Goal: Transaction & Acquisition: Download file/media

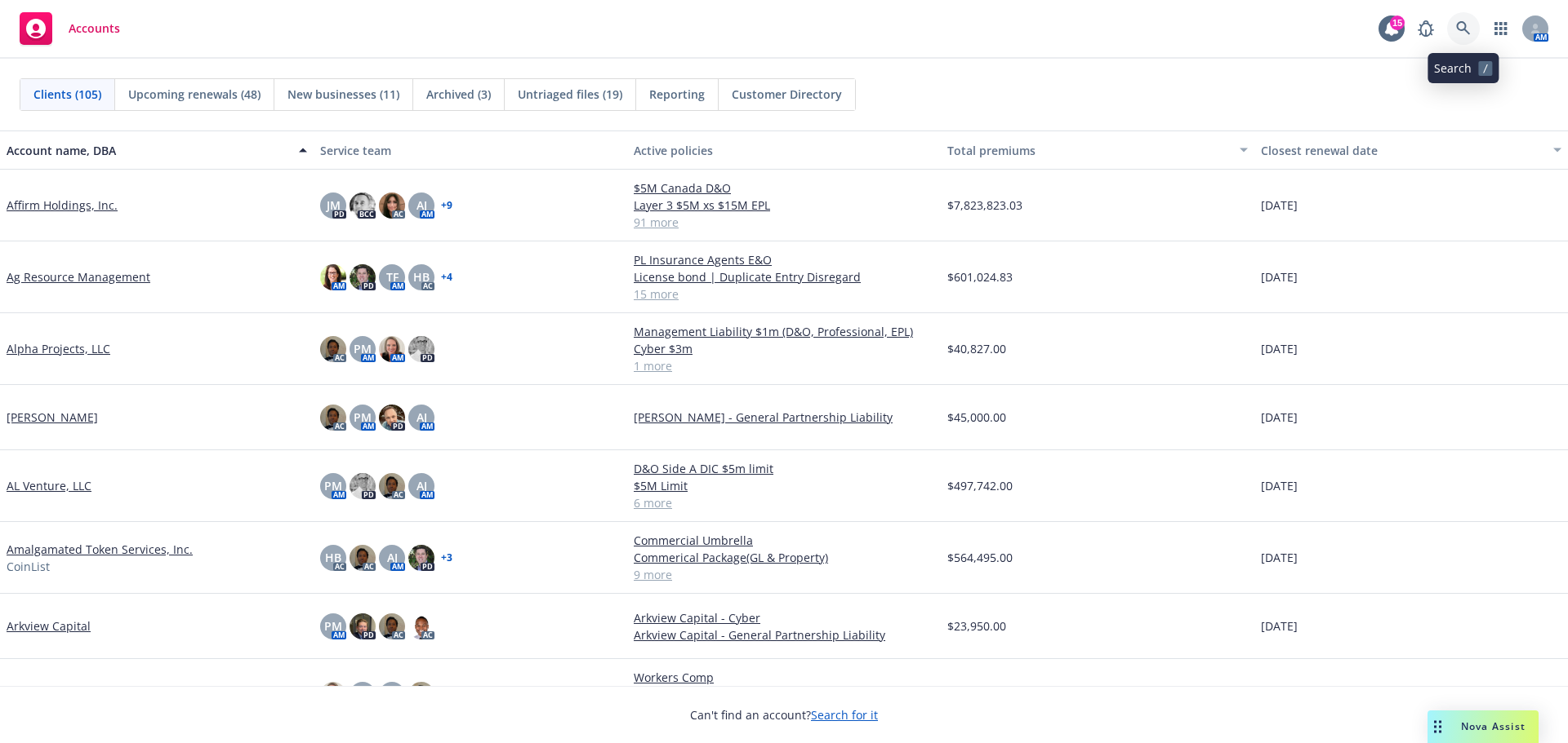
click at [1464, 23] on icon at bounding box center [1463, 28] width 14 height 14
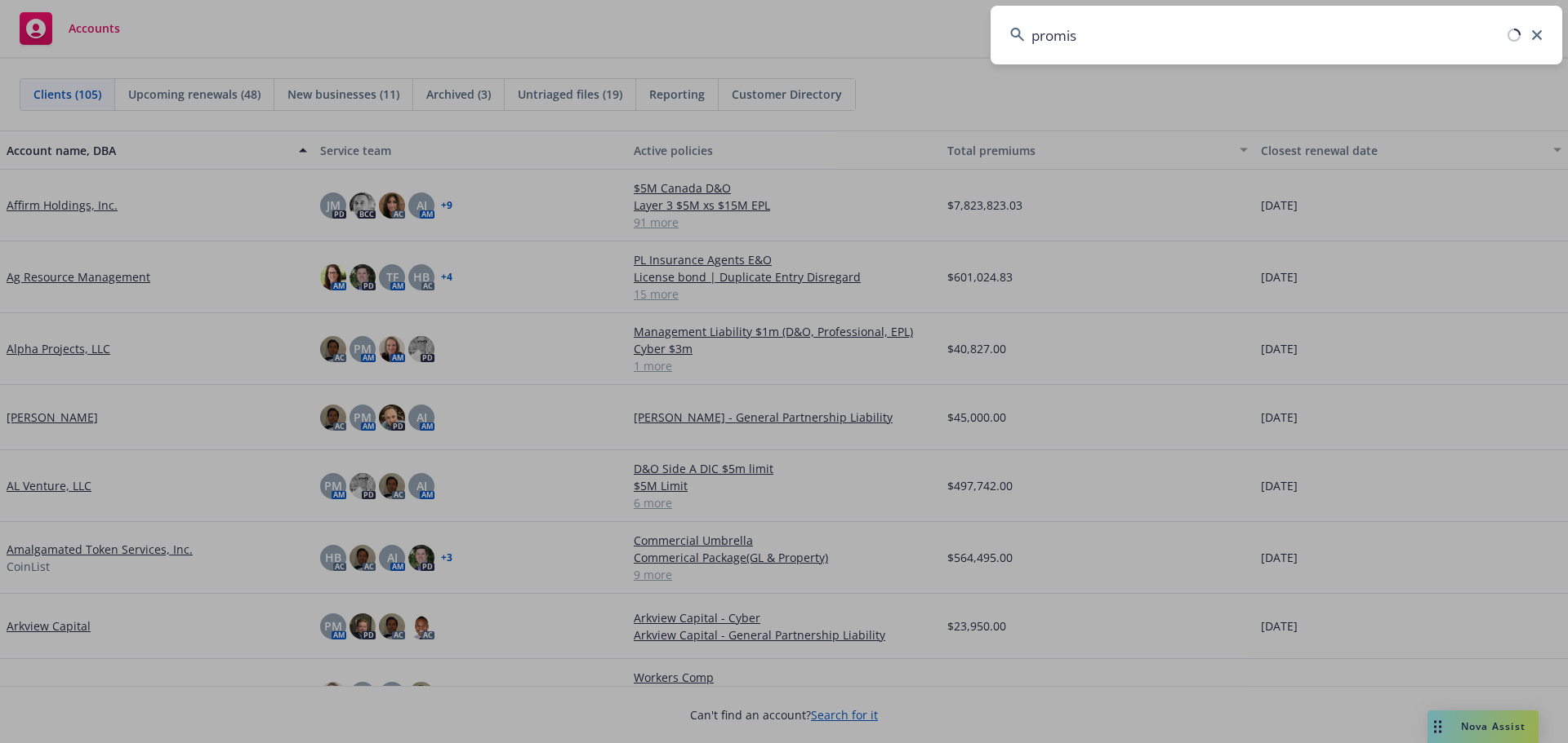
type input "promise"
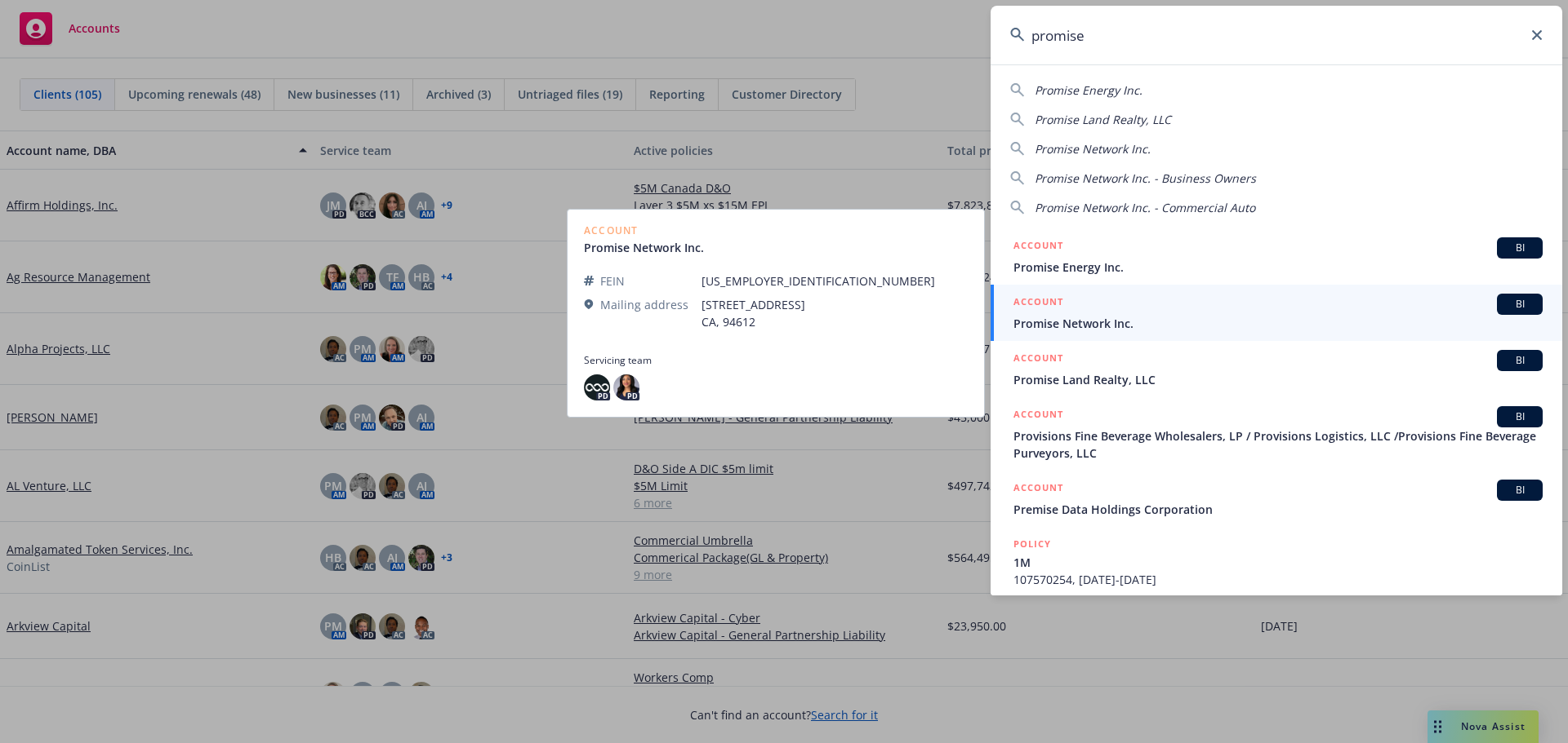
click at [1109, 317] on span "Promise Network Inc." at bounding box center [1277, 323] width 529 height 18
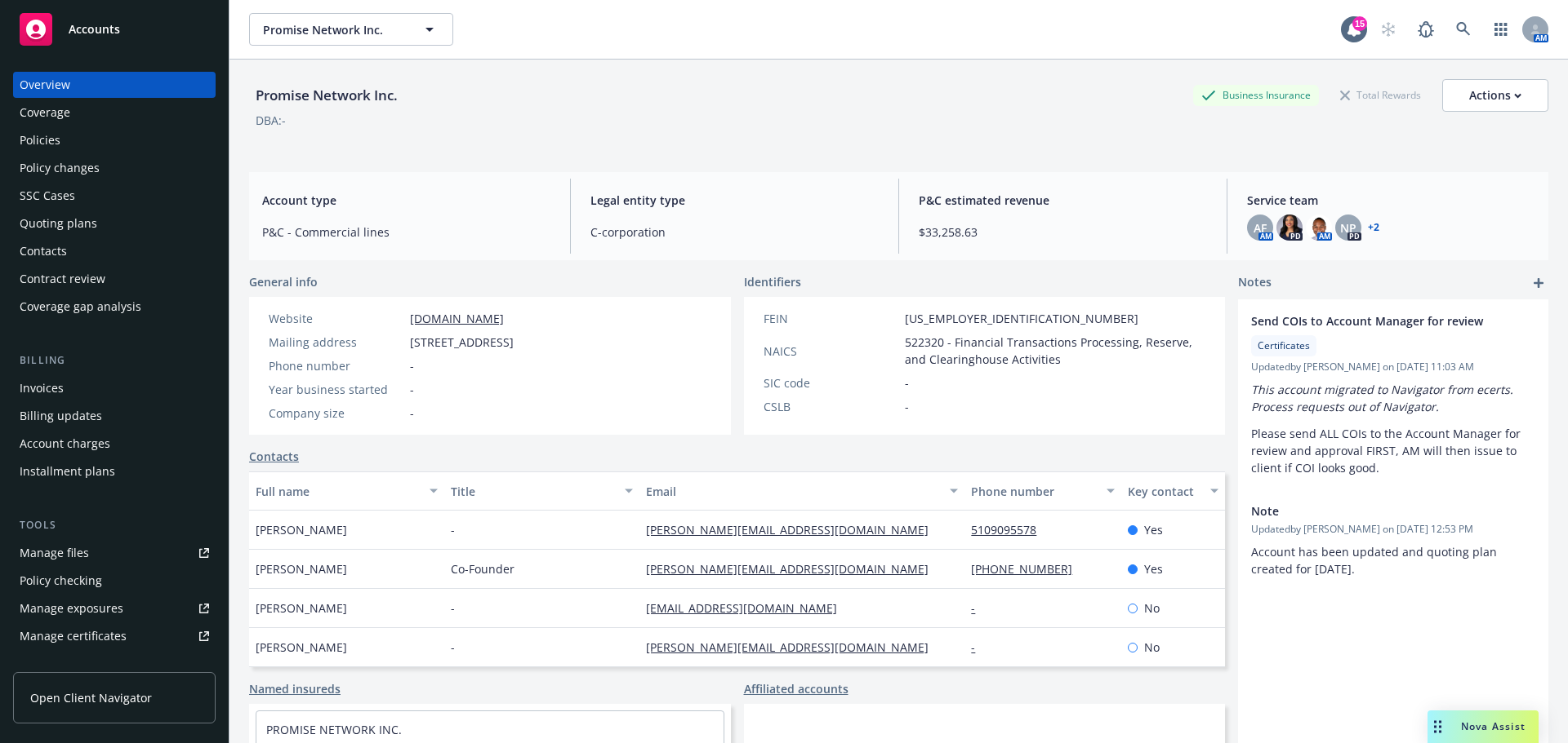
click at [42, 137] on div "Policies" at bounding box center [39, 139] width 41 height 26
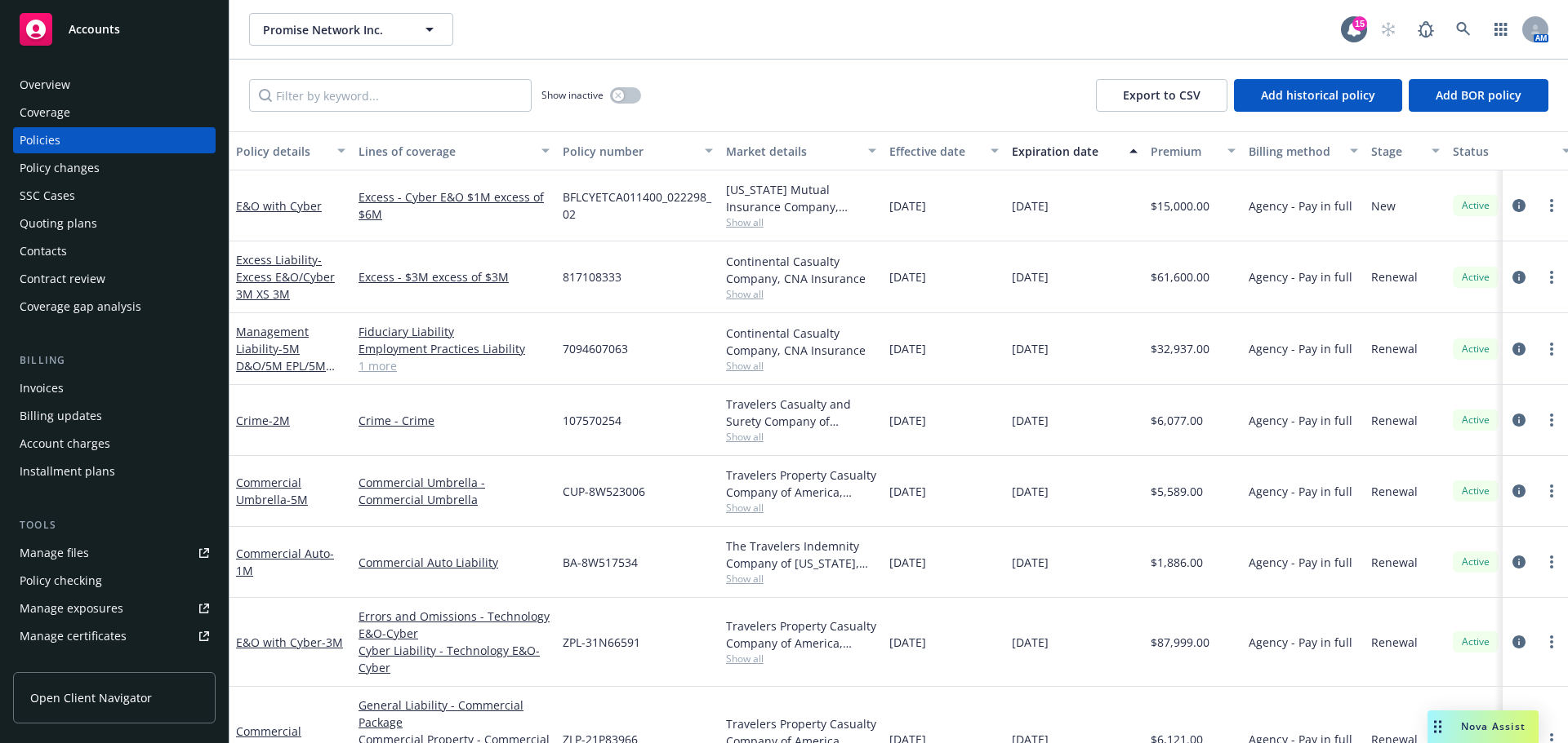
click at [80, 281] on div "Contract review" at bounding box center [62, 279] width 86 height 26
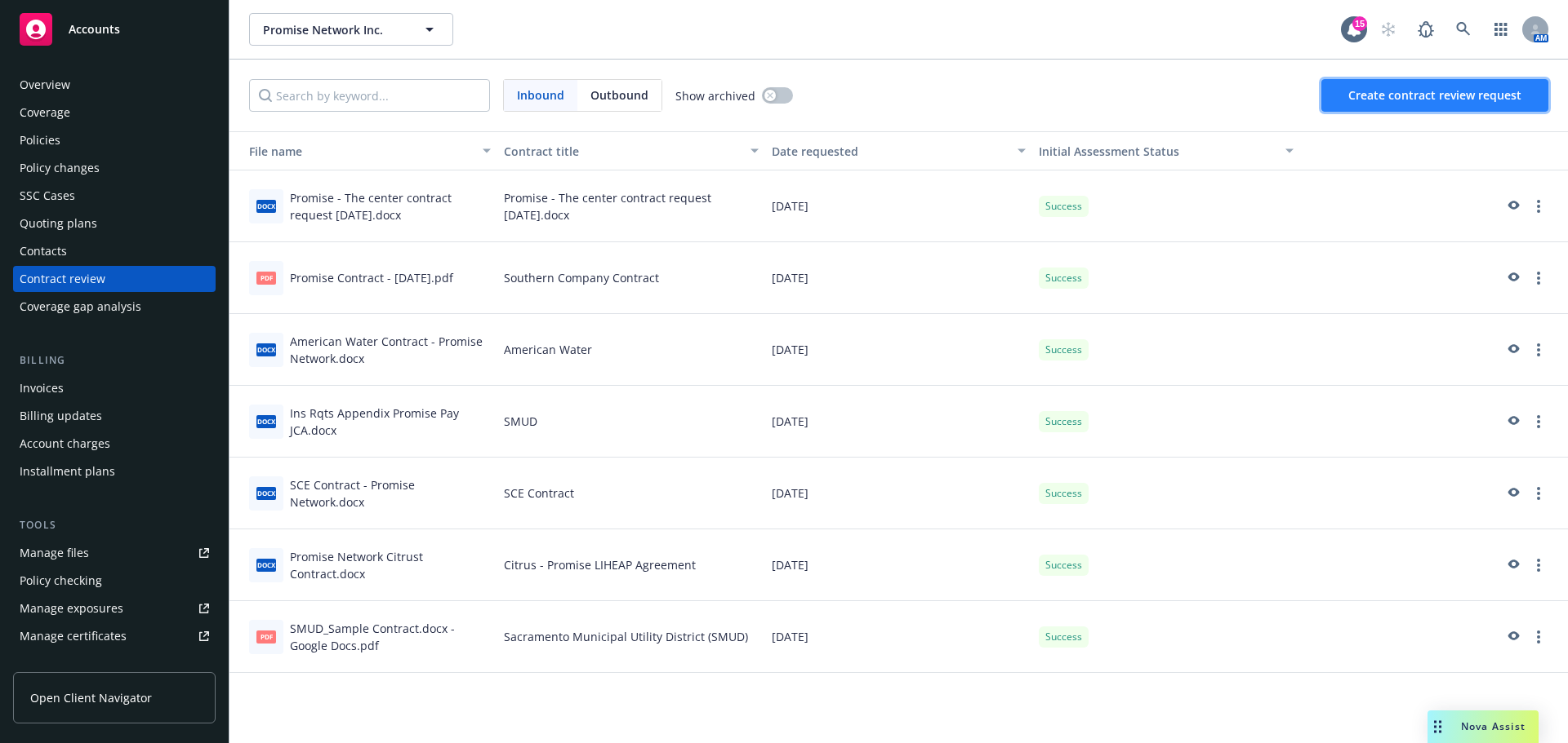
click at [1422, 93] on span "Create contract review request" at bounding box center [1434, 95] width 173 height 16
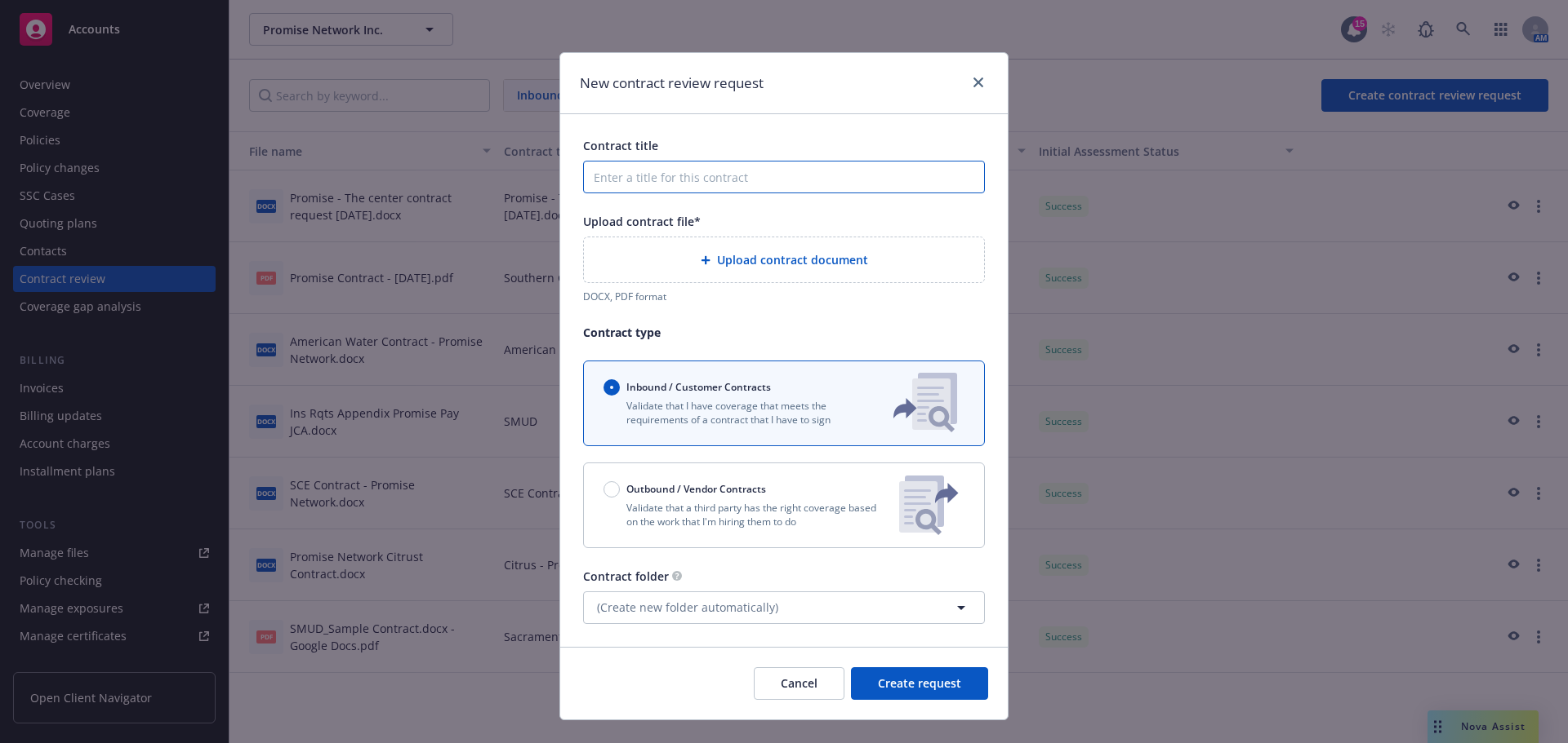
click at [667, 173] on input "Contract title" at bounding box center [784, 177] width 402 height 33
type input "Indelible Contract 9-2025"
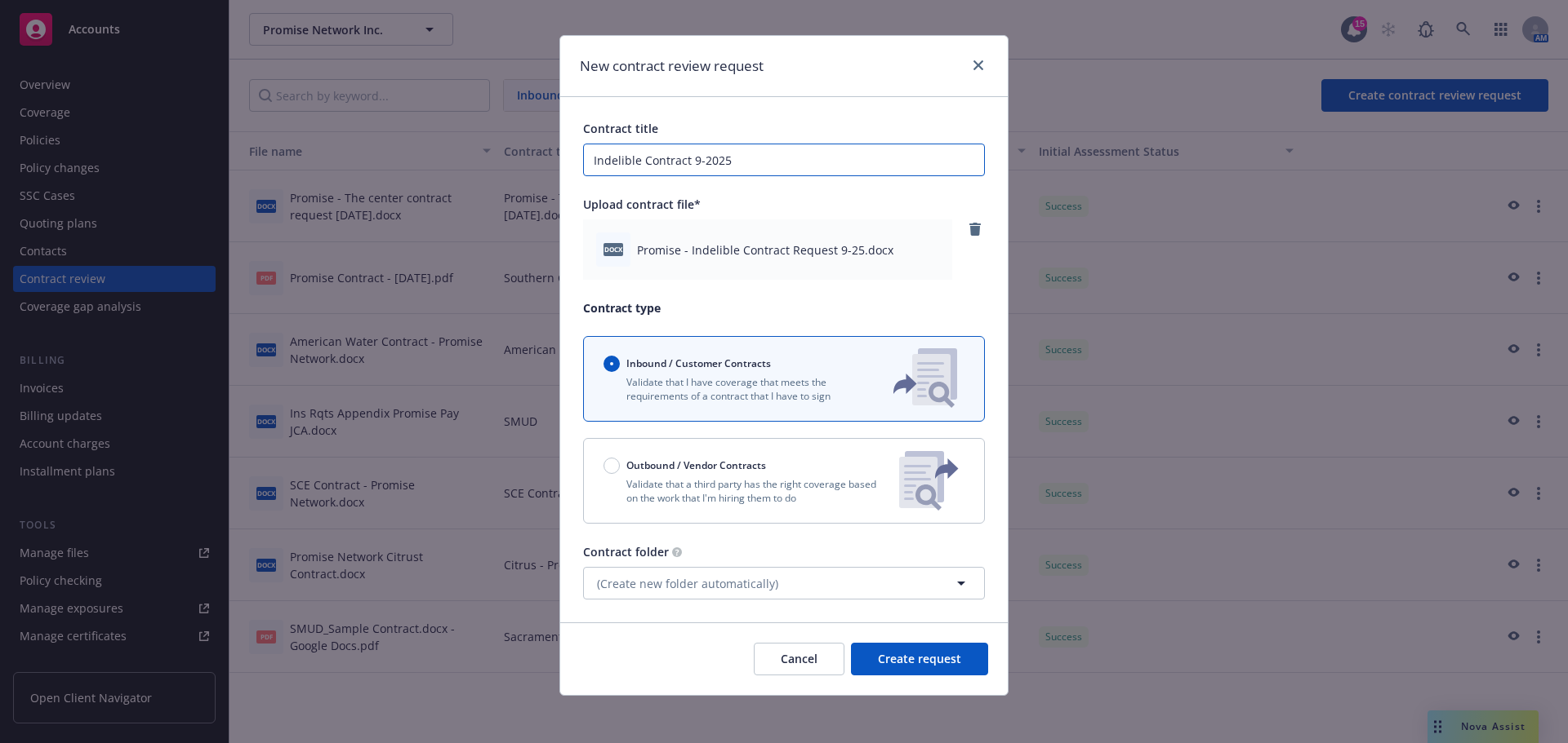
scroll to position [22, 0]
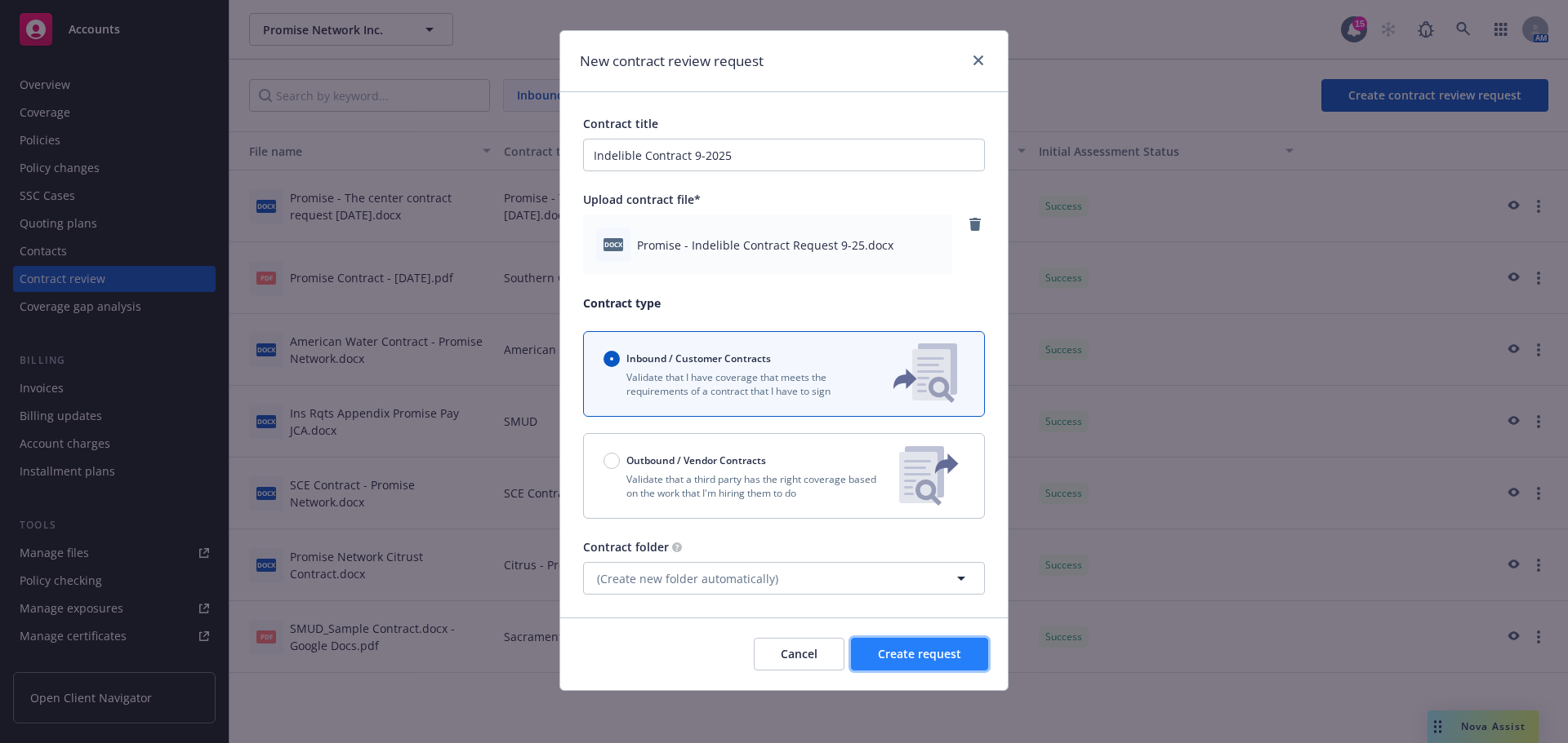
click at [933, 651] on span "Create request" at bounding box center [920, 654] width 84 height 16
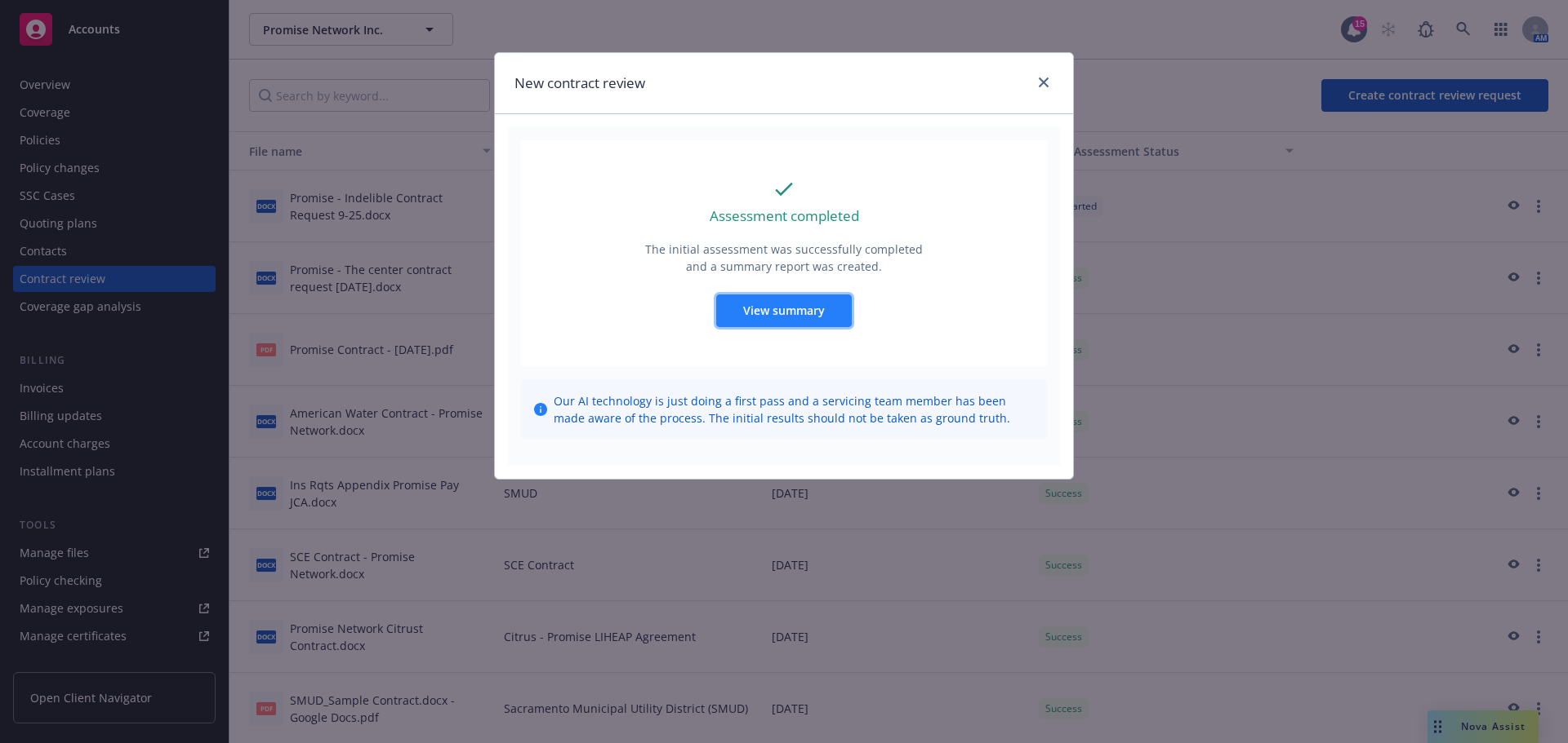
click at [812, 320] on button "View summary" at bounding box center [784, 311] width 135 height 33
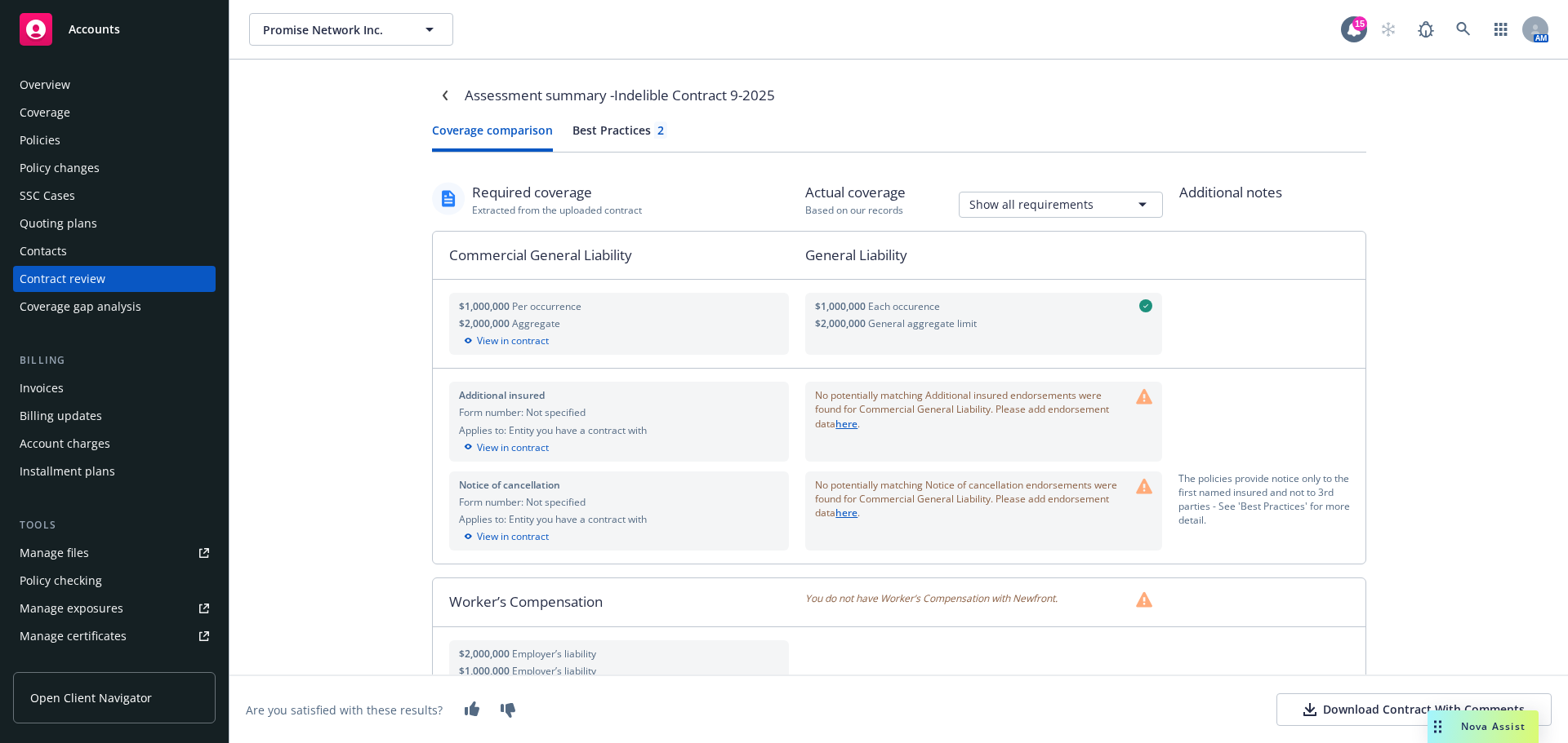
click at [608, 132] on div "Best Practices 2" at bounding box center [619, 130] width 94 height 18
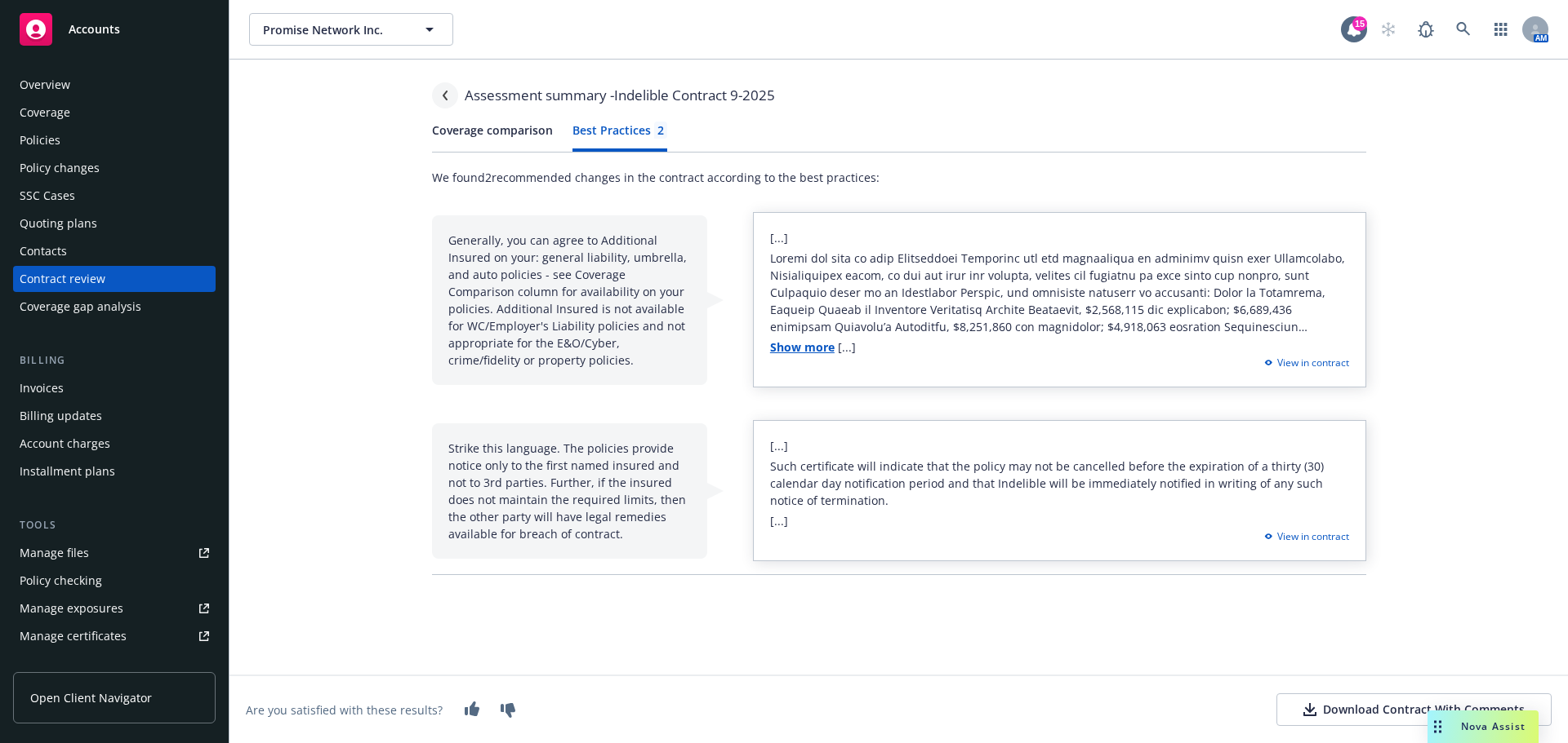
click at [442, 94] on icon "Navigate back" at bounding box center [445, 95] width 10 height 10
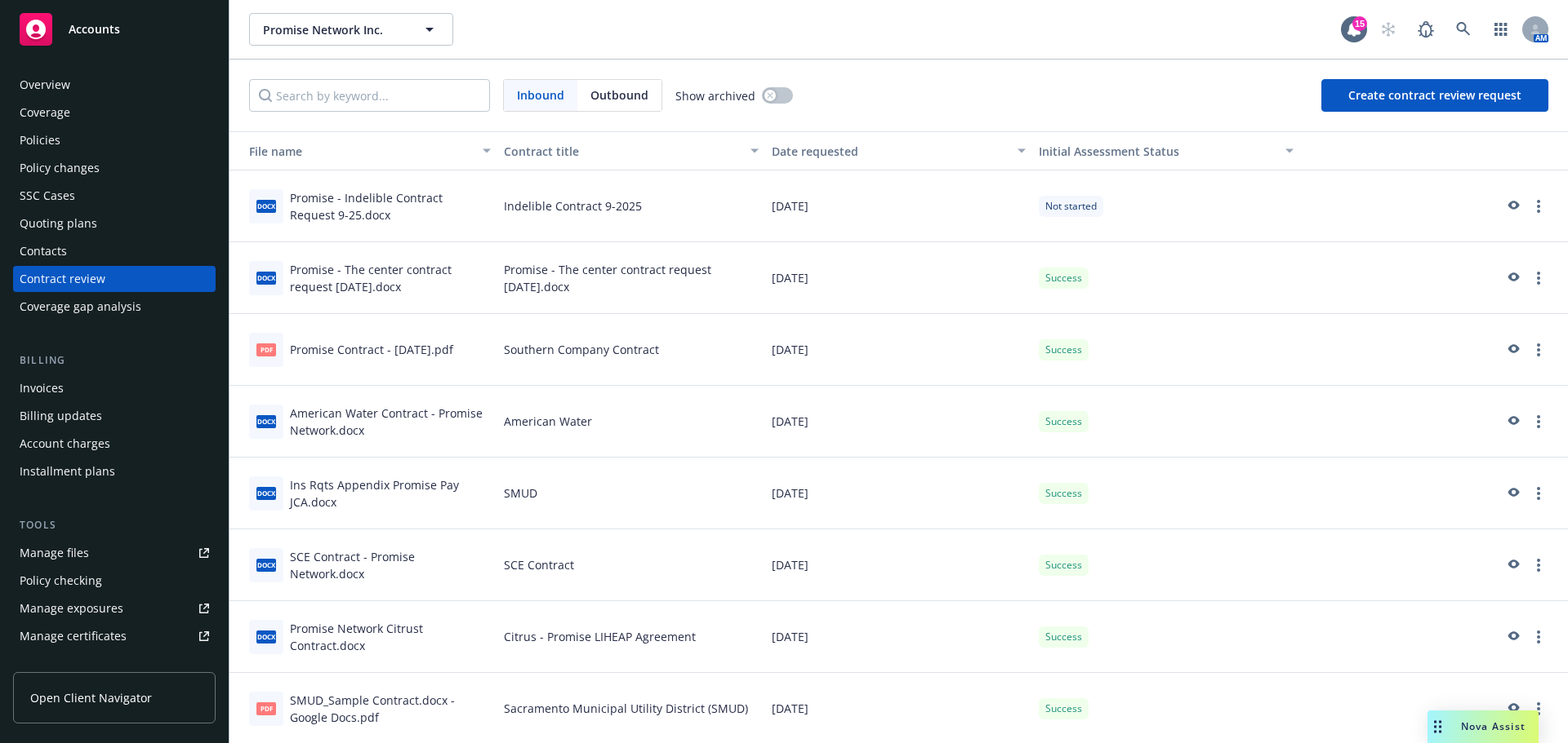
click at [51, 141] on div "Policies" at bounding box center [39, 139] width 41 height 26
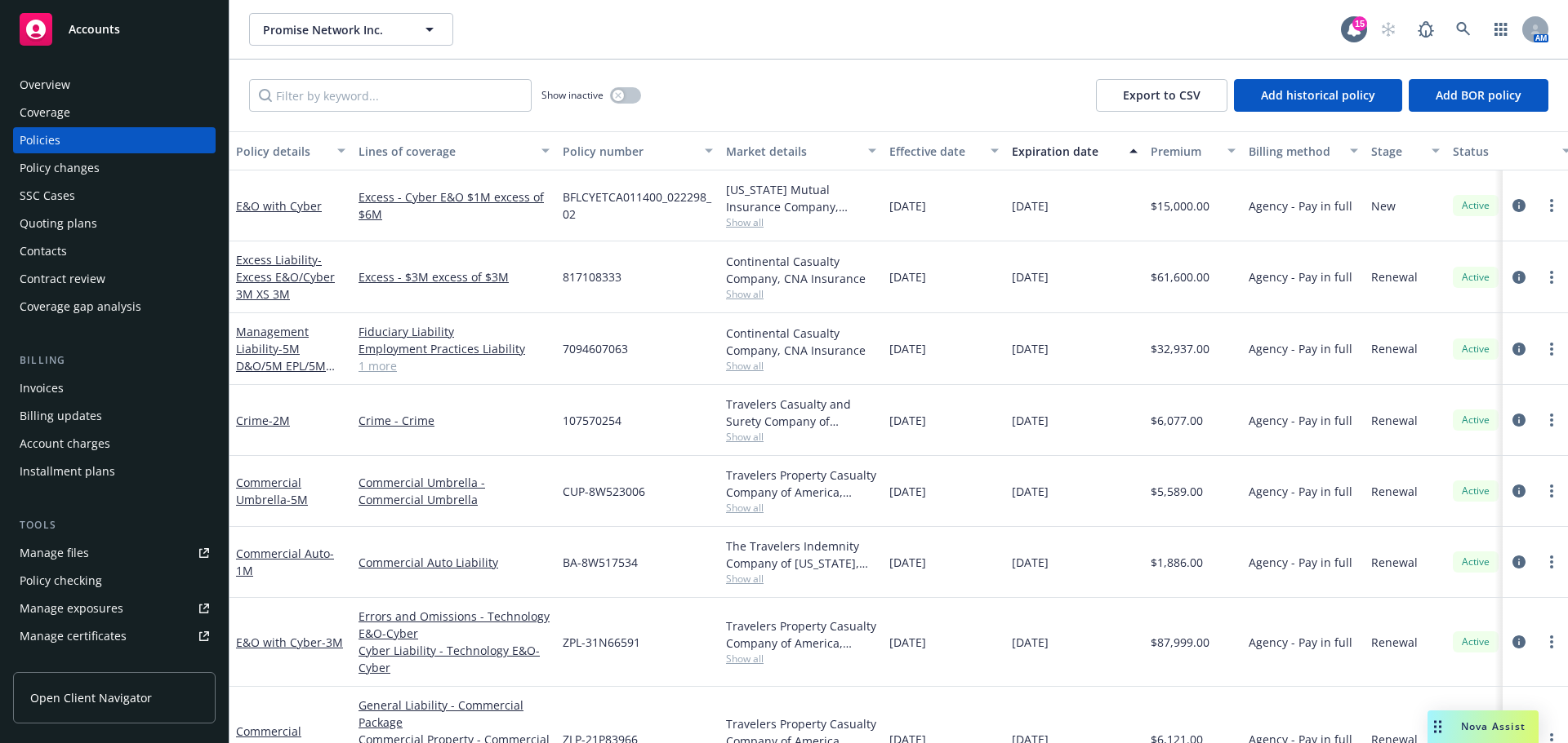
click at [107, 29] on span "Accounts" at bounding box center [94, 29] width 52 height 13
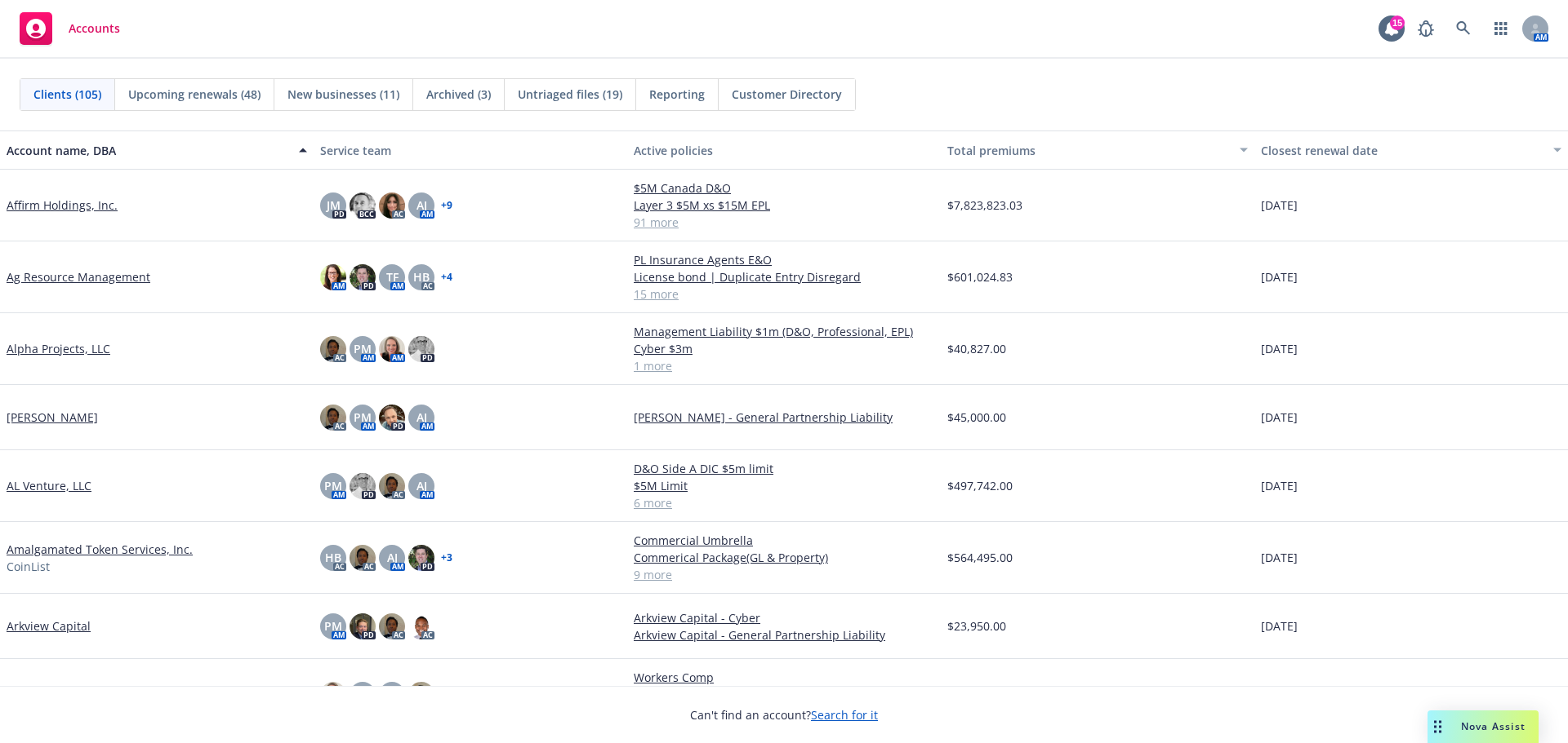
click at [1485, 731] on span "Nova Assist" at bounding box center [1493, 726] width 64 height 14
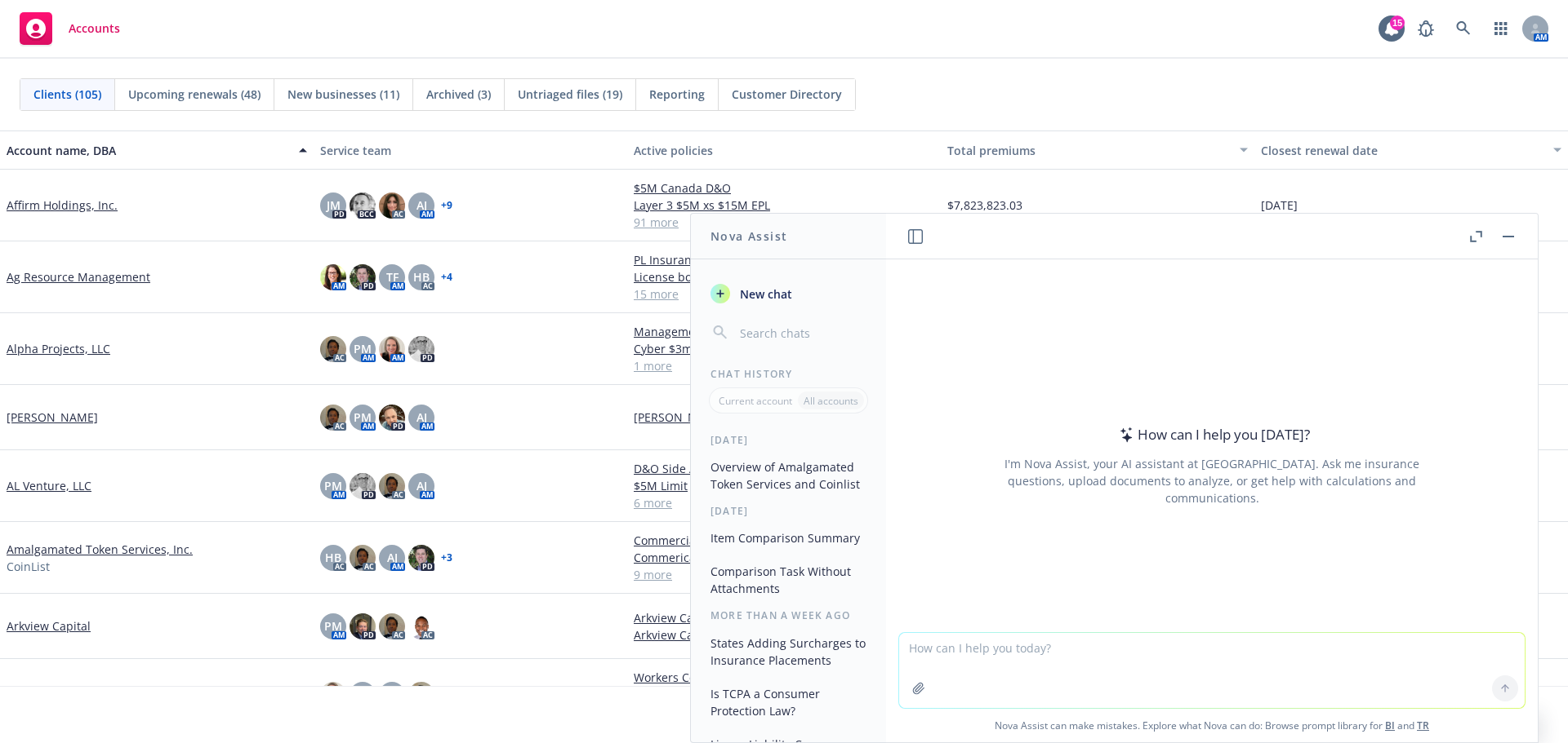
click at [1055, 650] on textarea at bounding box center [1211, 671] width 626 height 75
click at [1217, 645] on textarea "Compare the two attachments and summarize what has chnaged" at bounding box center [1211, 670] width 626 height 77
click at [995, 688] on textarea "Compare the two attachments and summarize what has changed" at bounding box center [1211, 670] width 626 height 77
type textarea "Compare the two attachments and summarize what has changed"
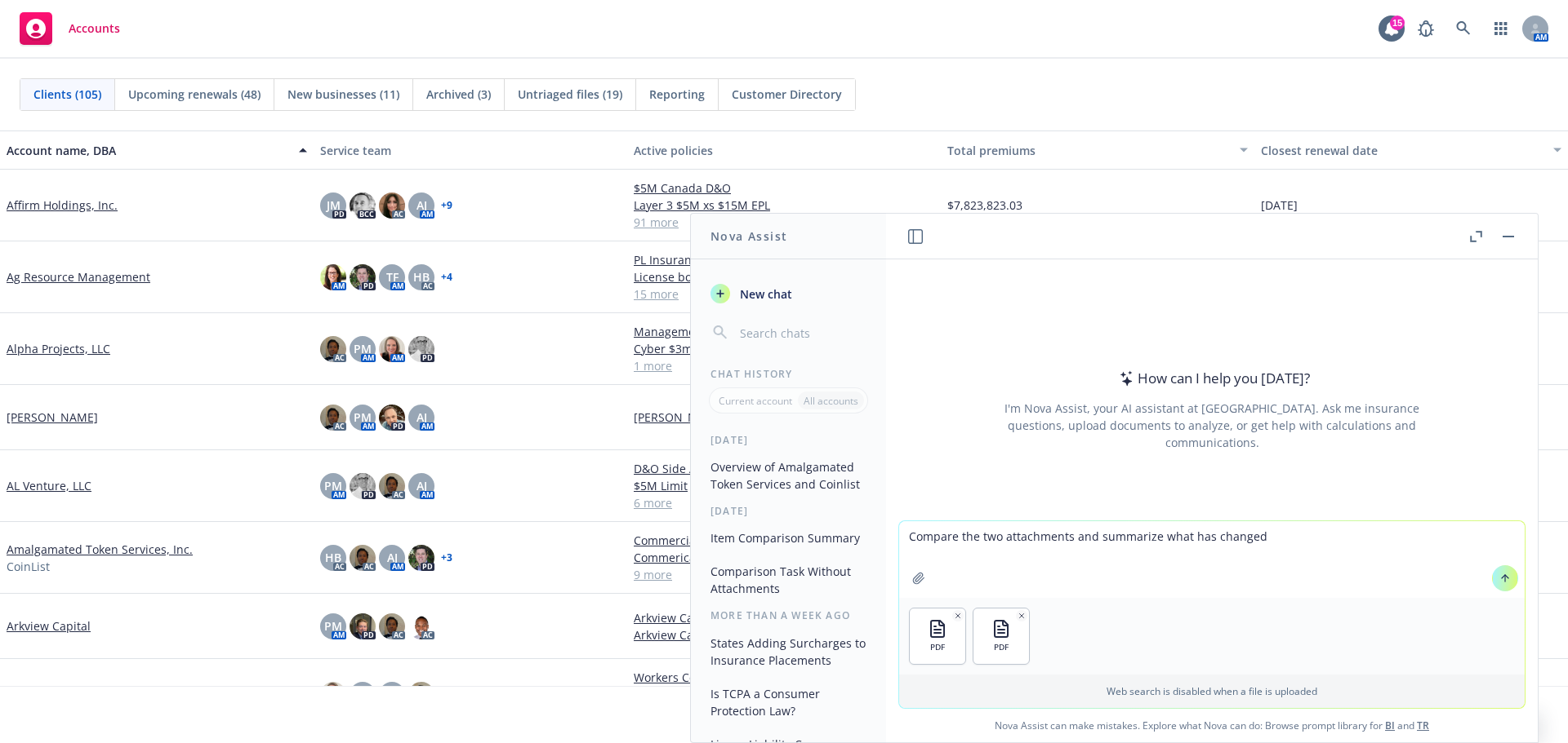
click at [1502, 577] on icon at bounding box center [1505, 577] width 7 height 3
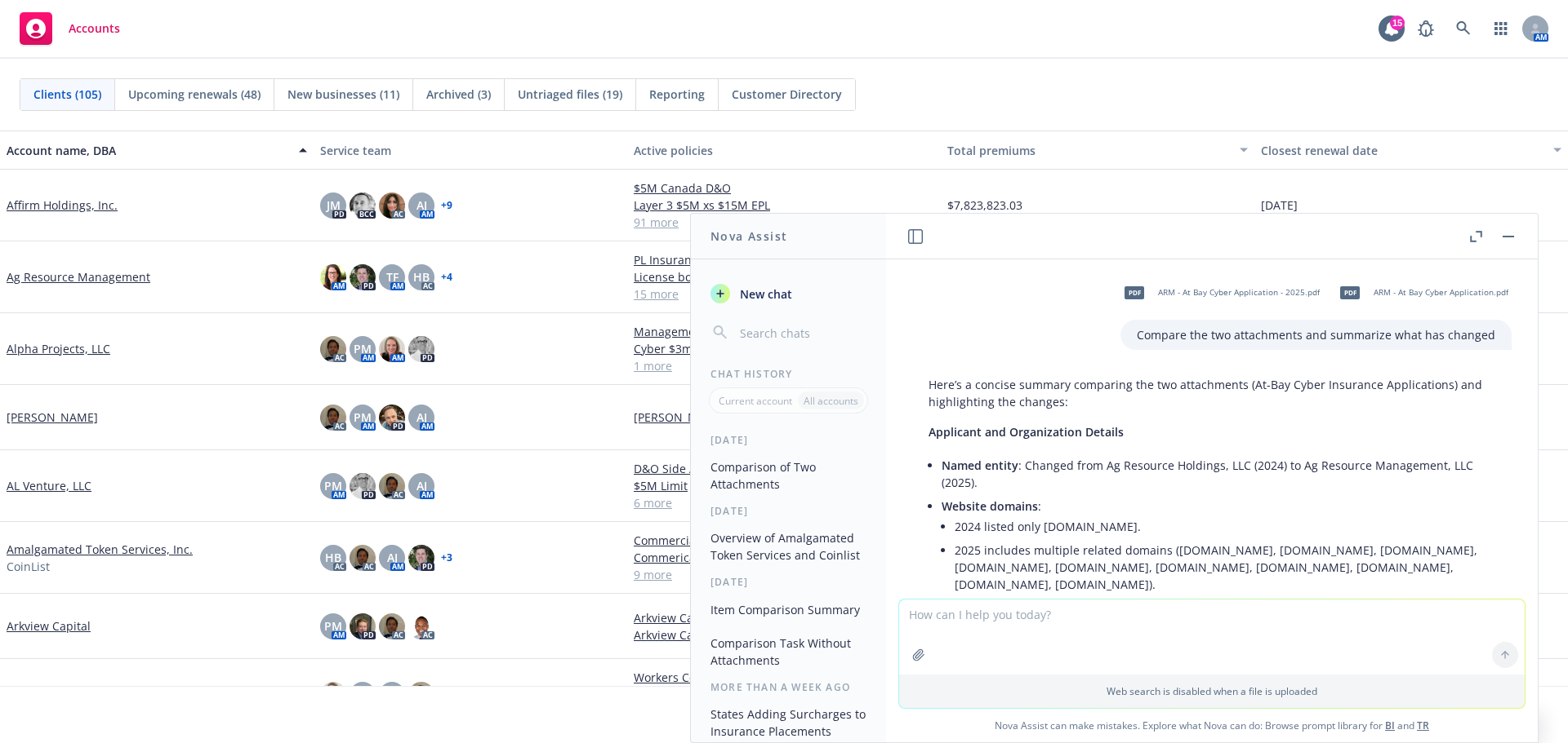
click at [1078, 94] on div "Clients (105) Upcoming renewals (48) New businesses (11) Archived (3) Untriaged…" at bounding box center [784, 94] width 1529 height 33
click at [1512, 236] on rect "button" at bounding box center [1509, 236] width 12 height 2
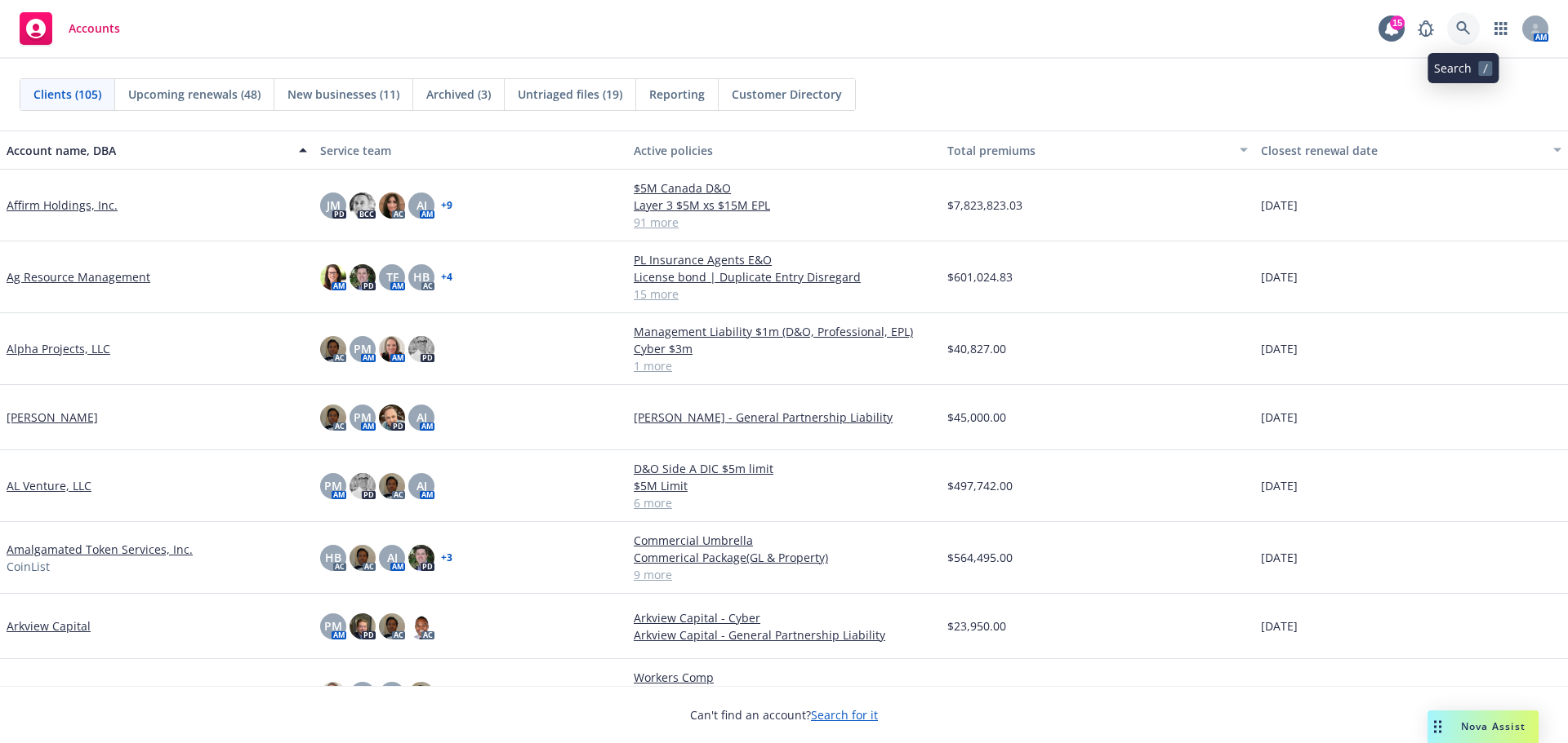
click at [1466, 24] on icon at bounding box center [1464, 28] width 15 height 15
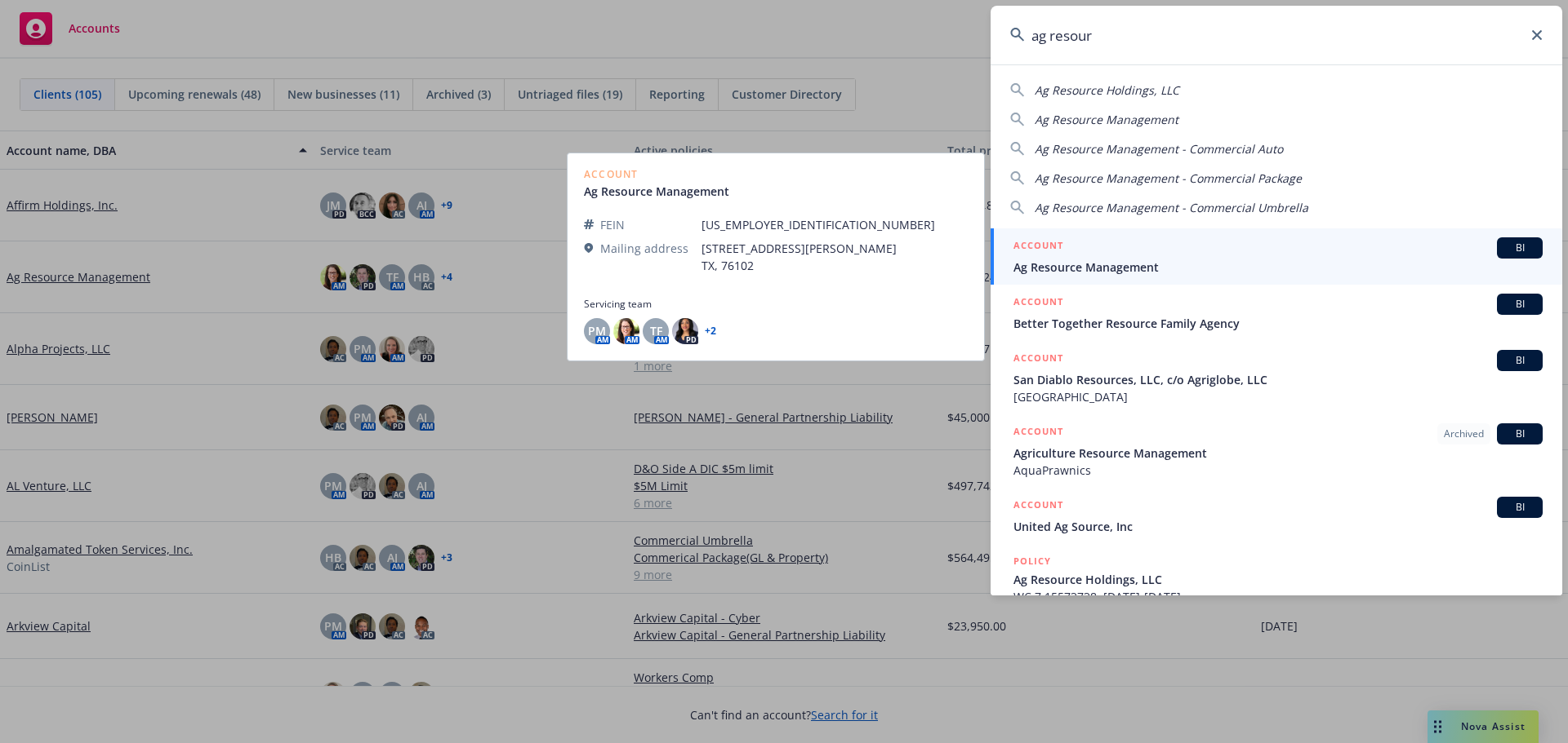
type input "ag resour"
click at [1131, 260] on span "Ag Resource Management" at bounding box center [1277, 267] width 529 height 18
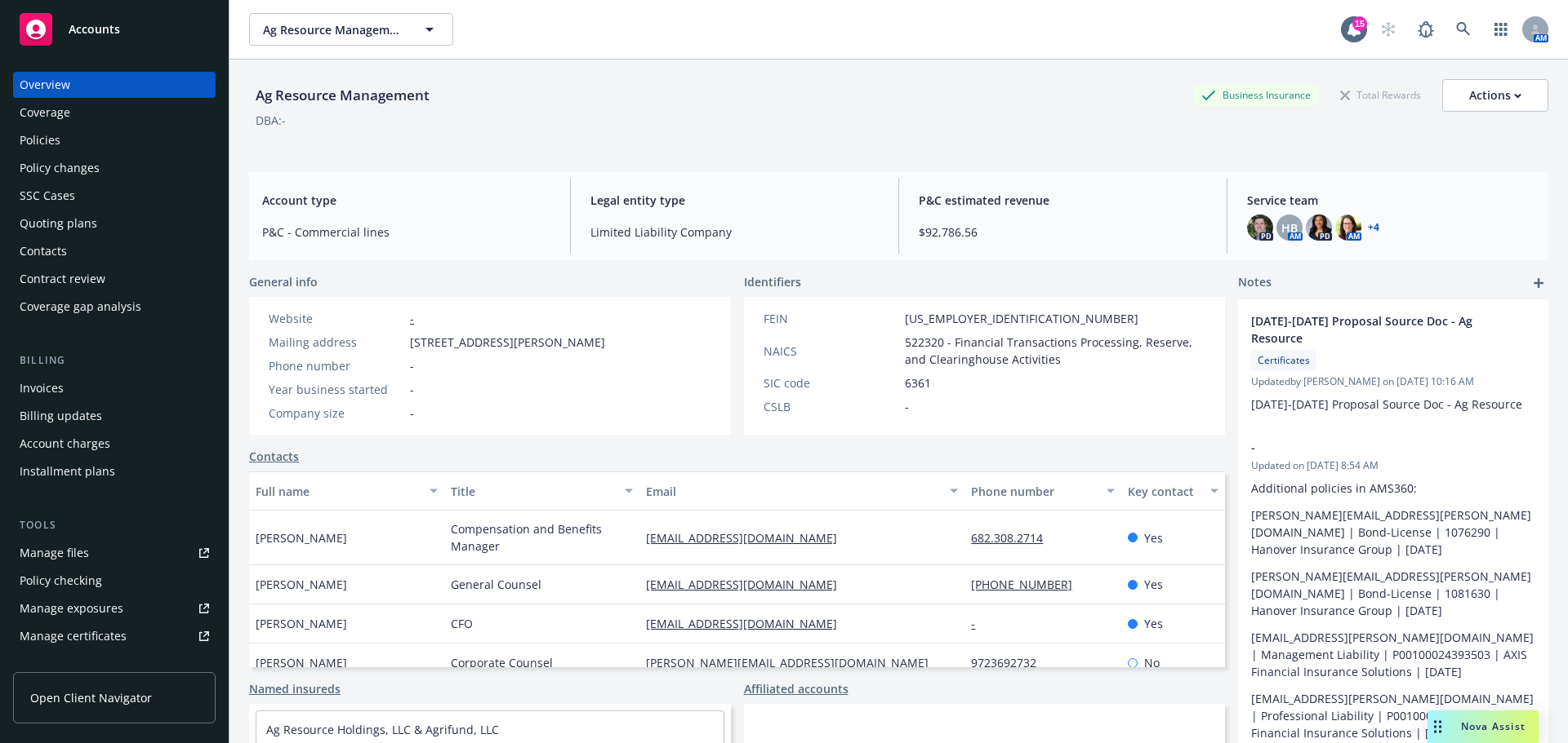
click at [54, 140] on div "Policies" at bounding box center [39, 139] width 41 height 26
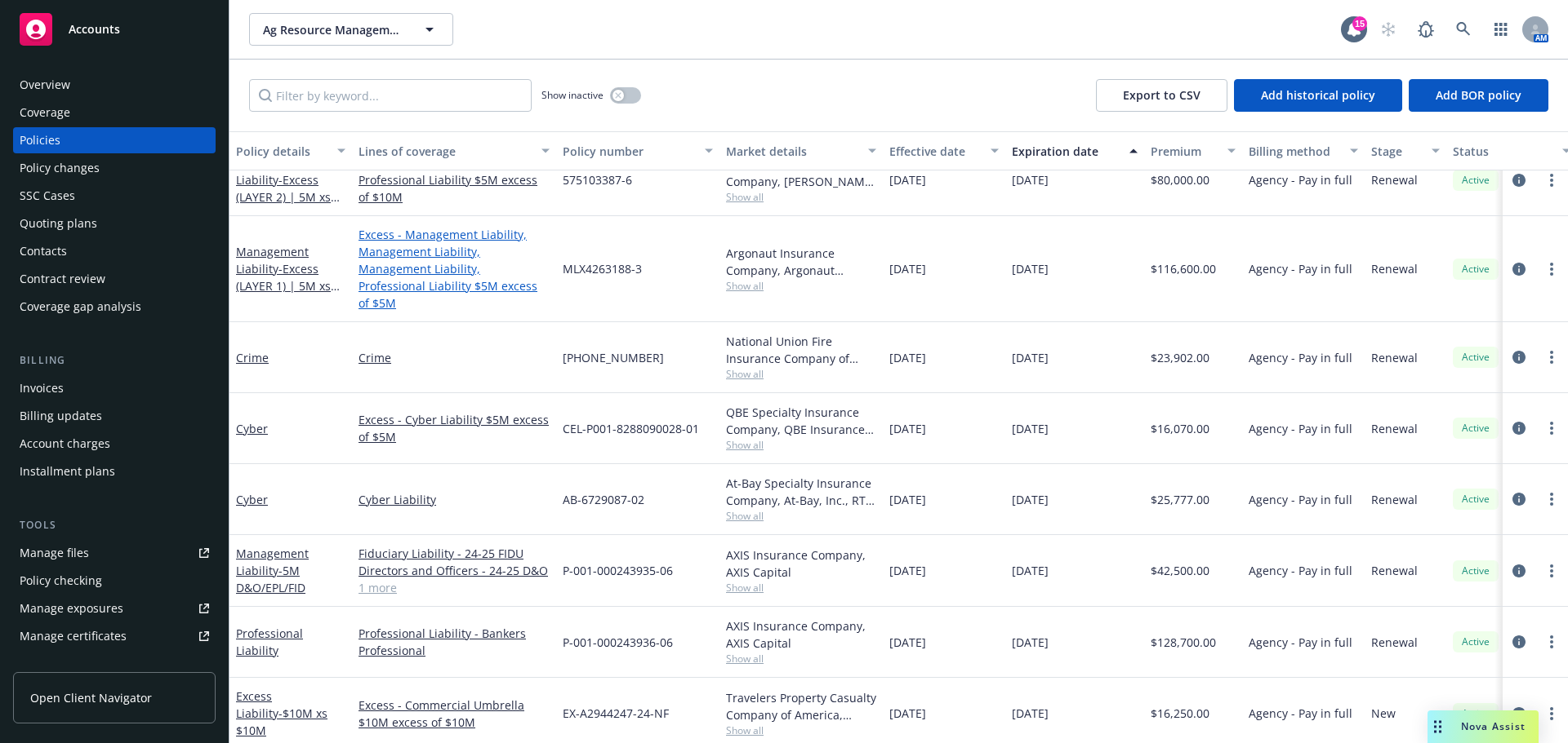
scroll to position [245, 0]
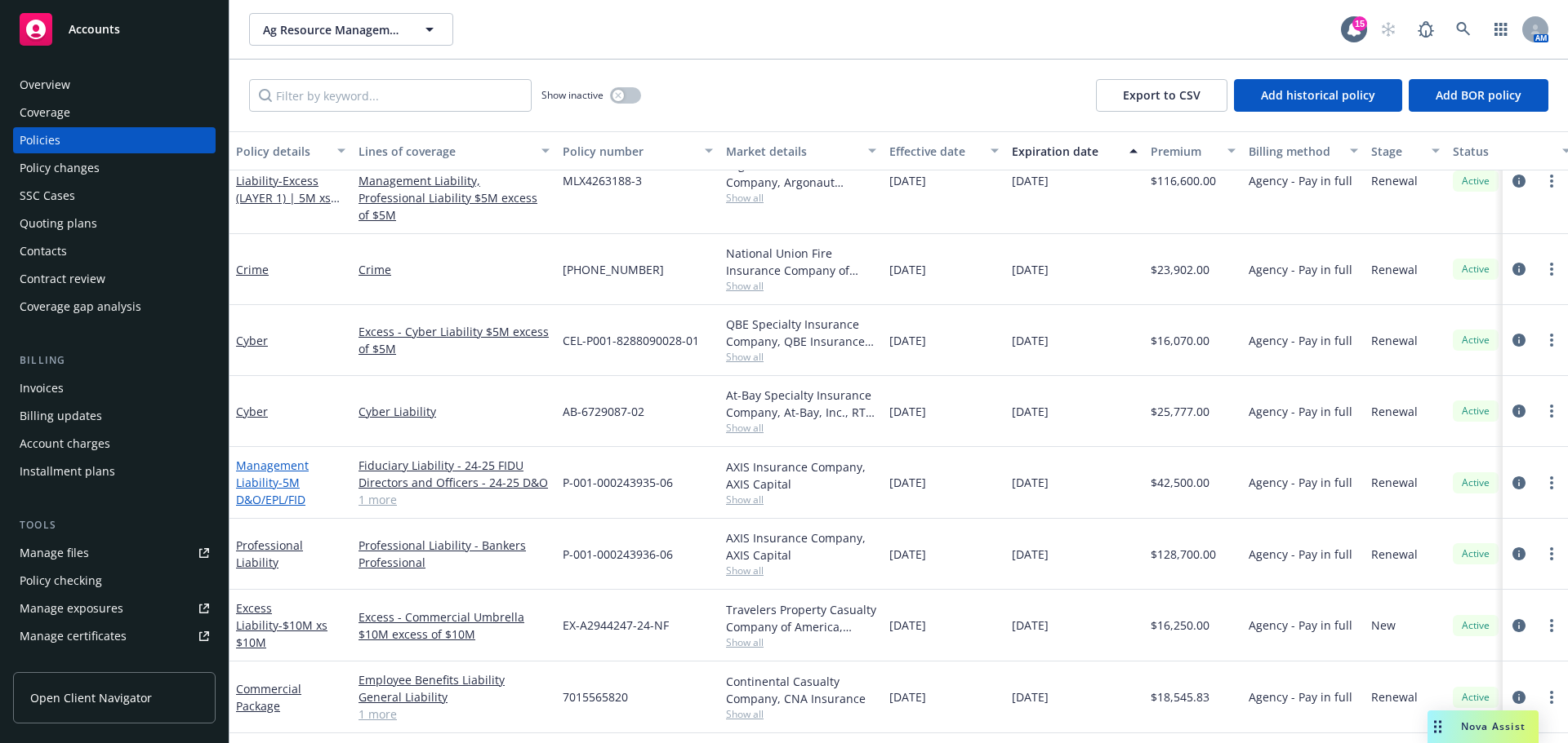
click at [288, 475] on span "- 5M D&O/EPL/FID" at bounding box center [270, 491] width 69 height 33
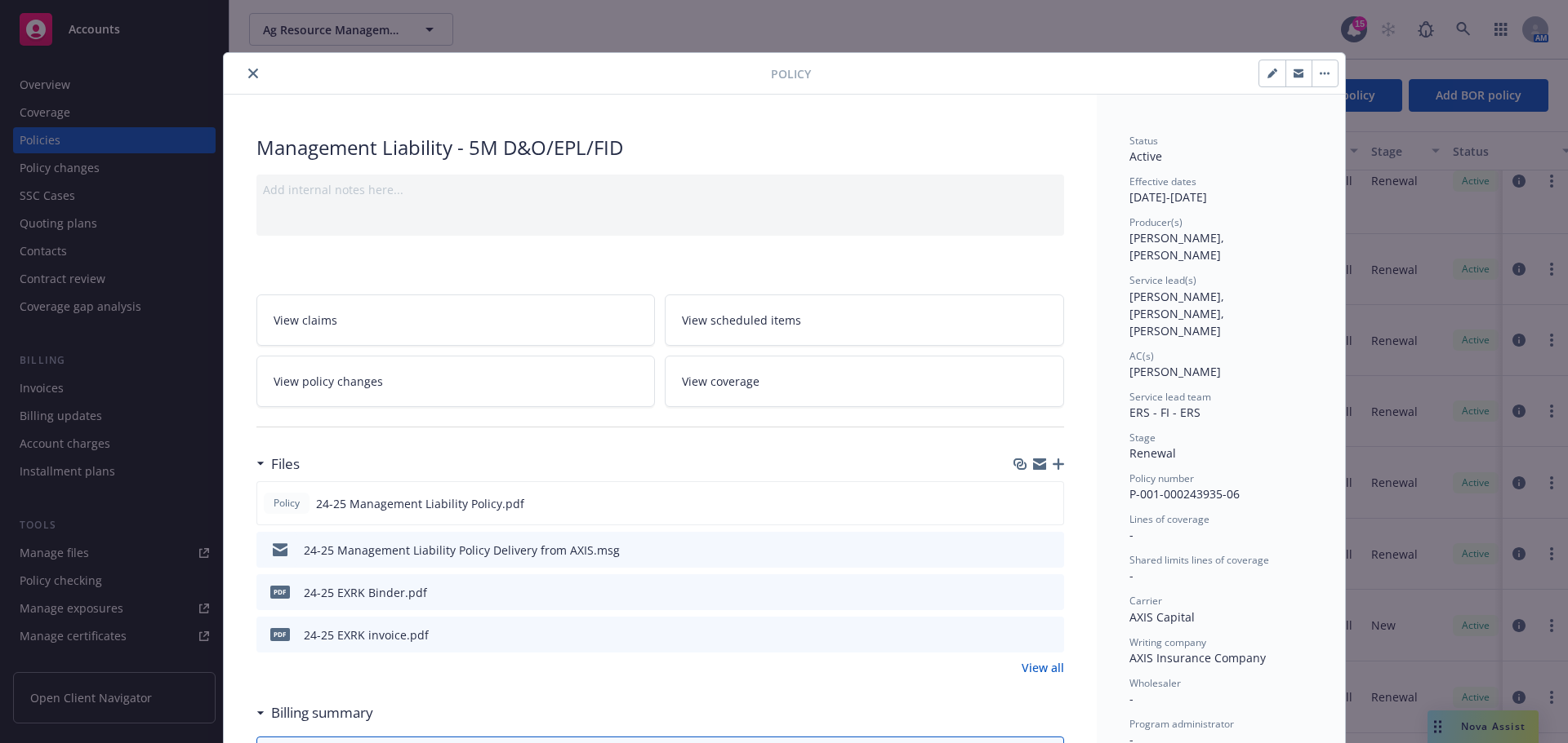
click at [1015, 594] on icon "download file" at bounding box center [1022, 592] width 13 height 13
